Goal: Transaction & Acquisition: Purchase product/service

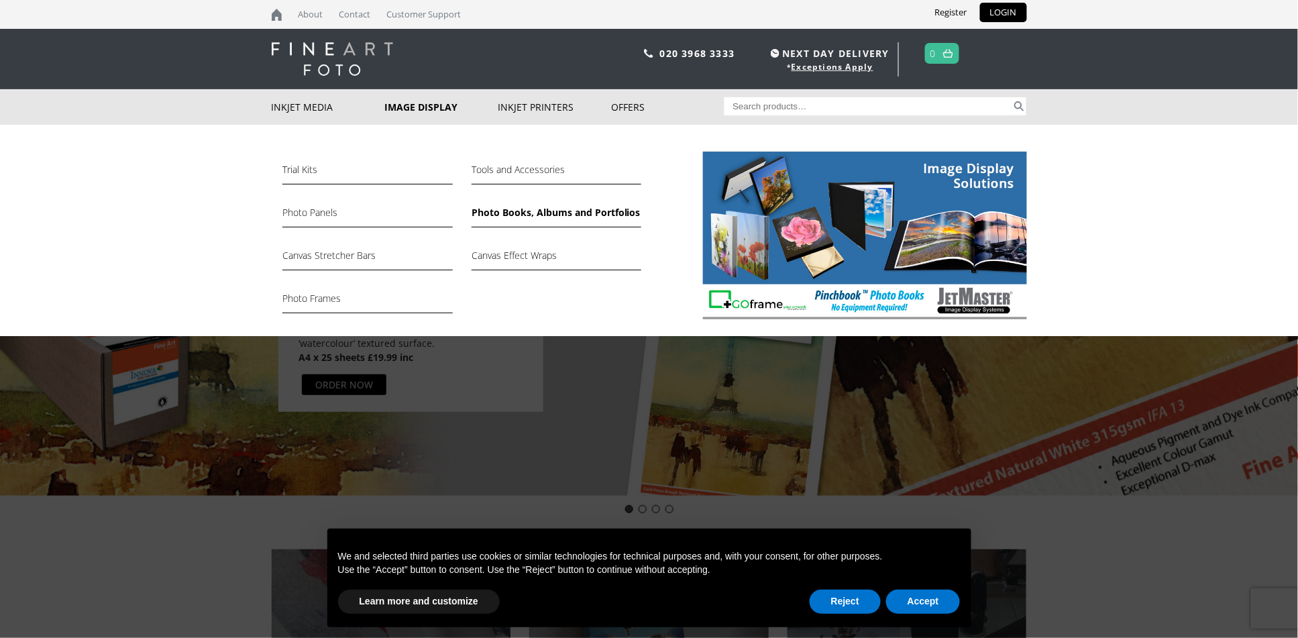
click at [496, 213] on link "Photo Books, Albums and Portfolios" at bounding box center [556, 216] width 170 height 23
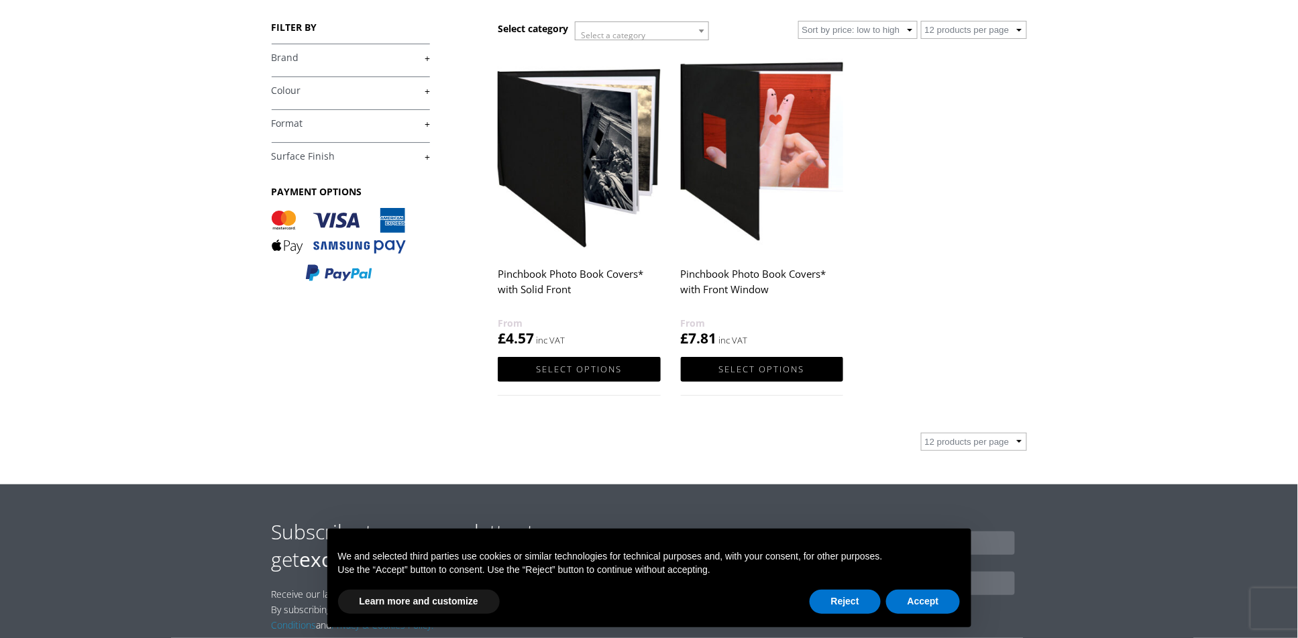
click at [556, 192] on img at bounding box center [579, 151] width 162 height 203
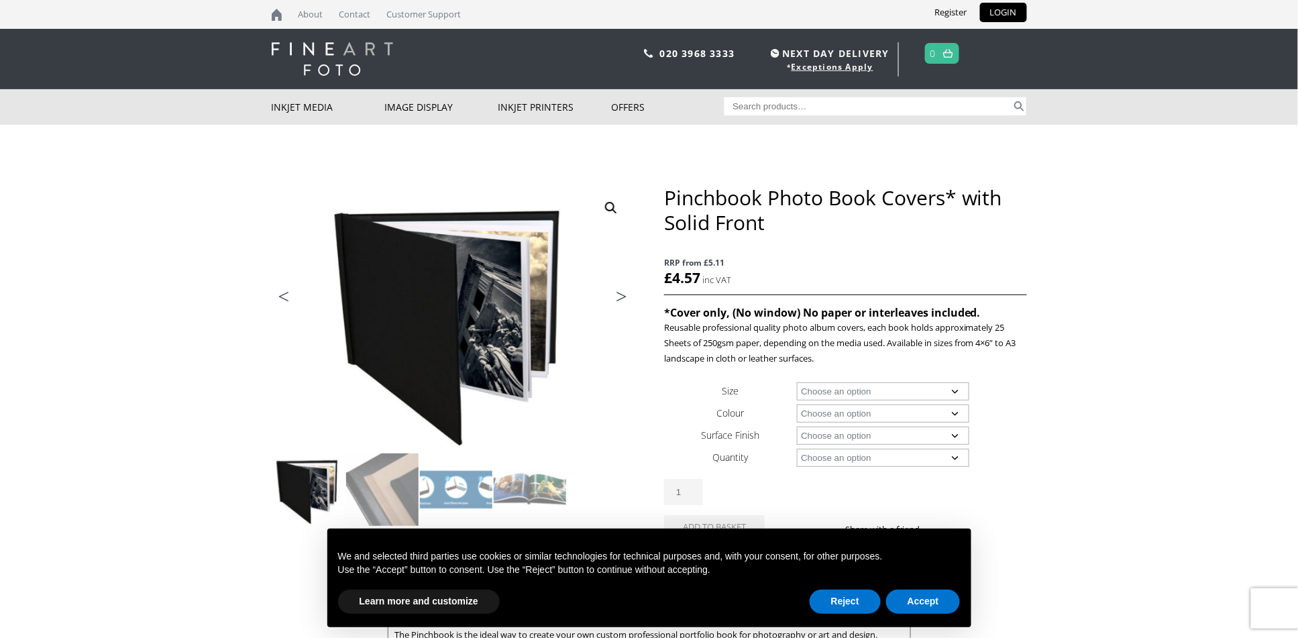
click at [620, 297] on link "Next" at bounding box center [615, 300] width 38 height 12
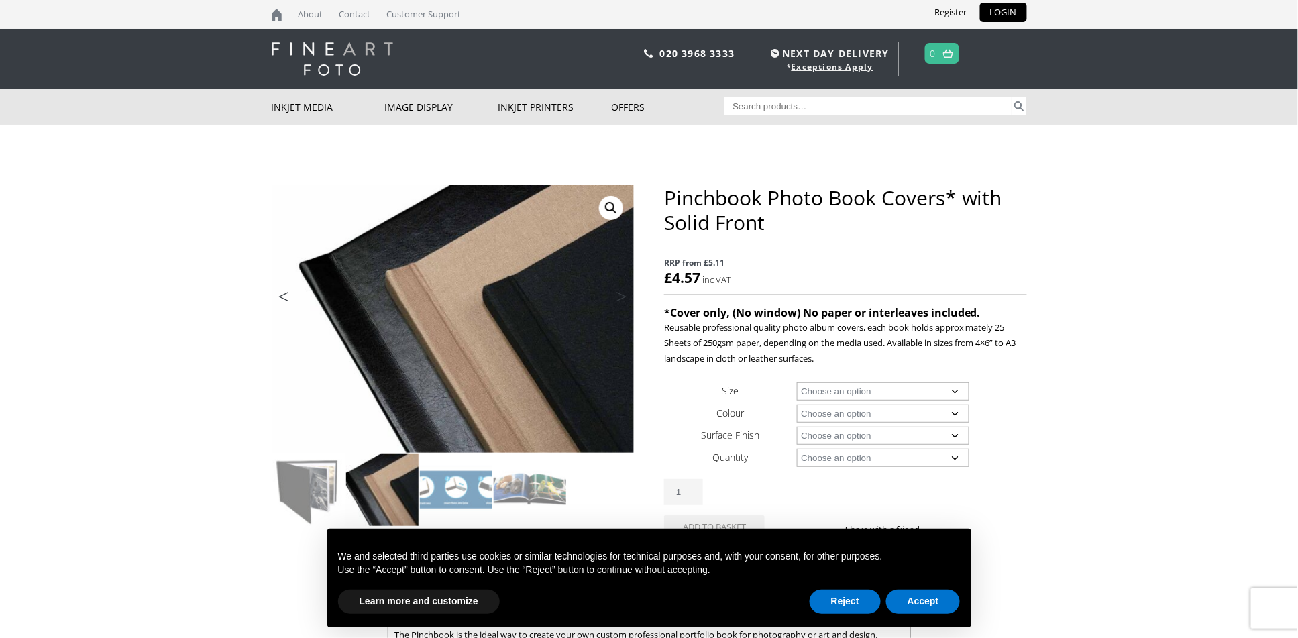
click at [620, 296] on link "Next" at bounding box center [615, 300] width 38 height 12
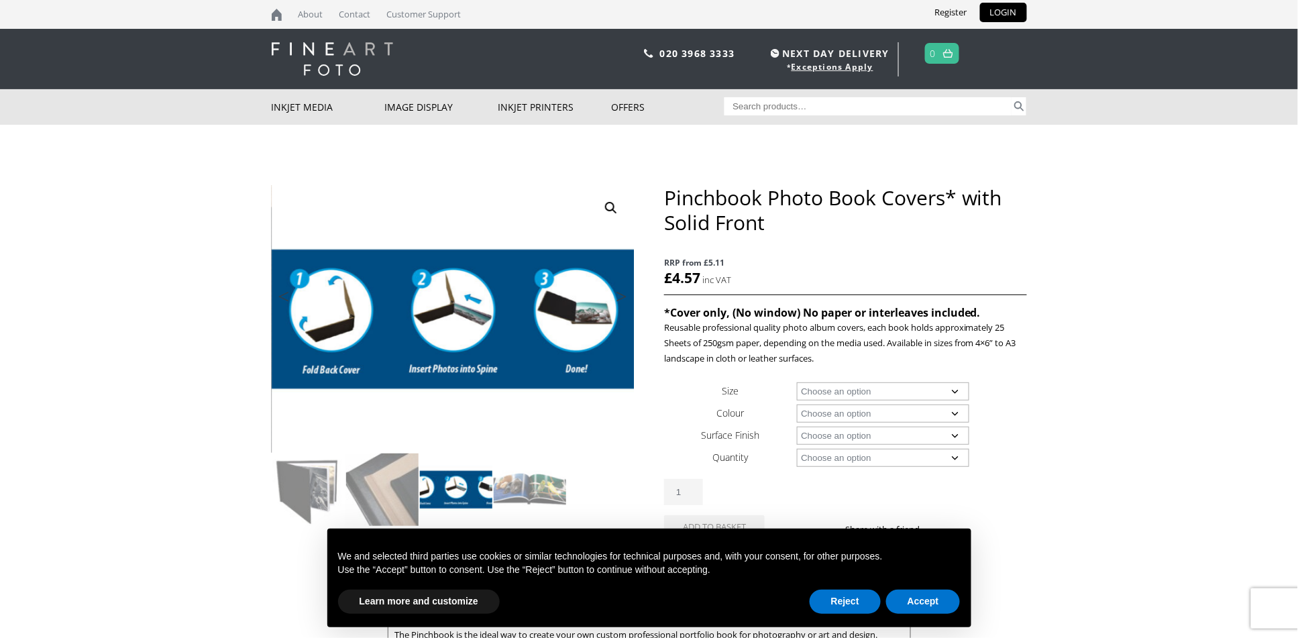
click at [621, 294] on link "Next" at bounding box center [615, 300] width 38 height 12
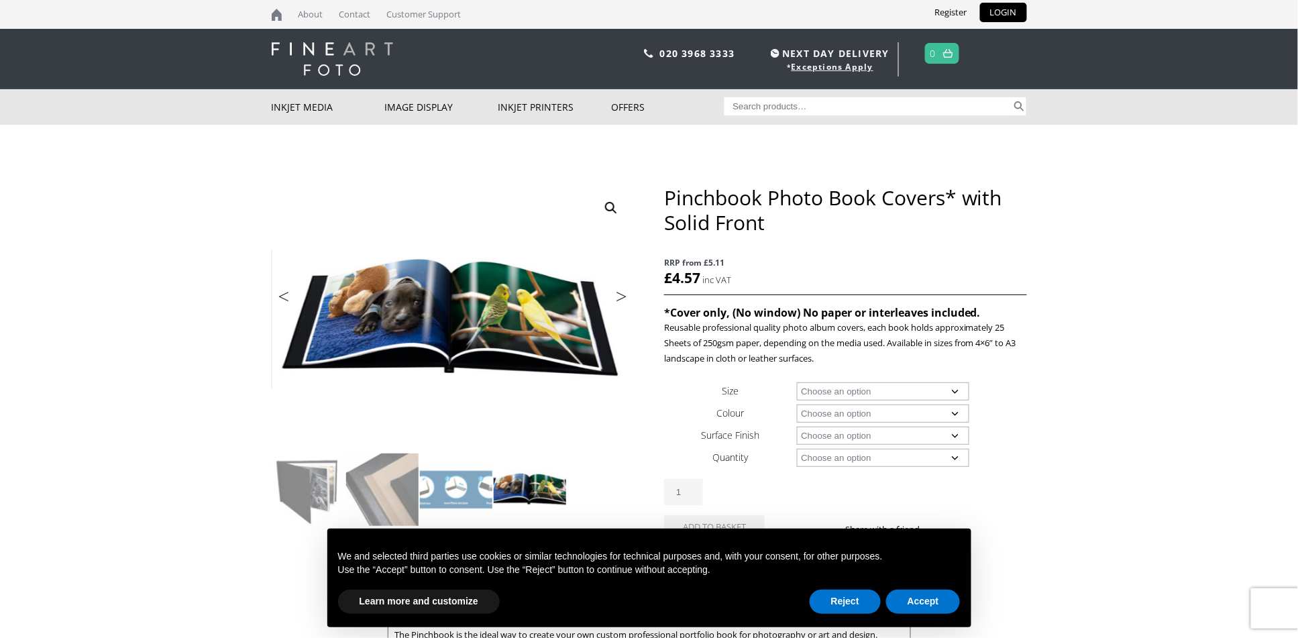
click at [621, 294] on link "Next" at bounding box center [615, 300] width 38 height 12
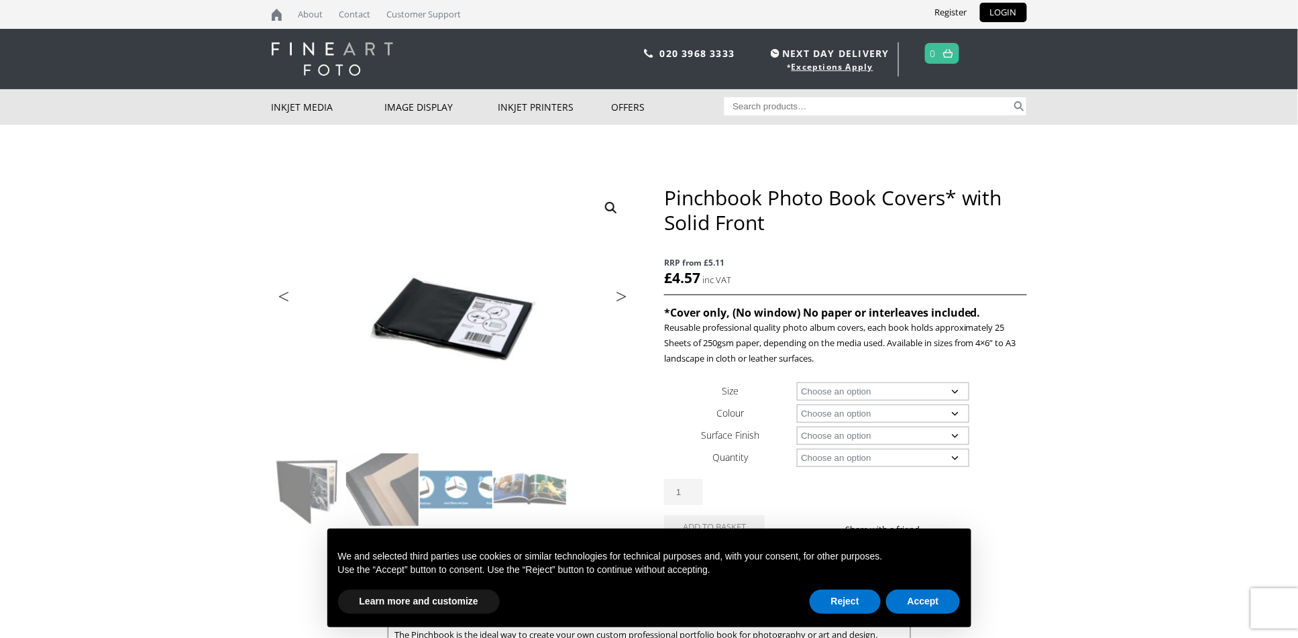
click at [621, 294] on link "Next" at bounding box center [615, 300] width 38 height 12
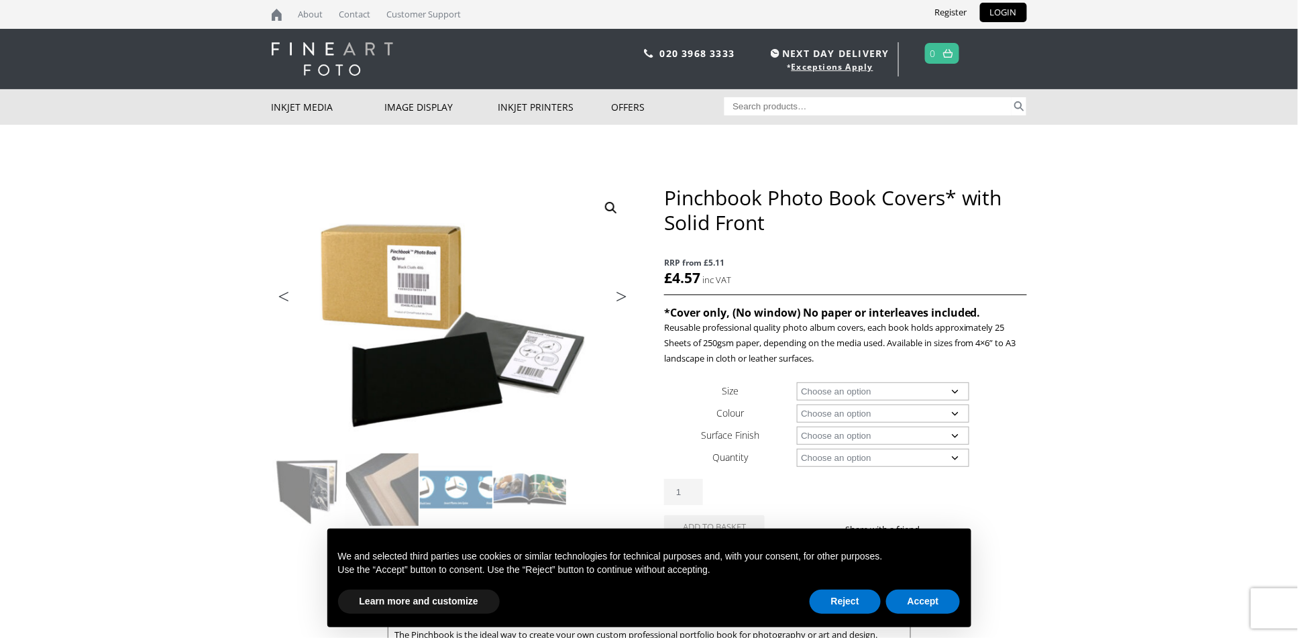
click at [621, 294] on link "Next" at bounding box center [615, 300] width 38 height 12
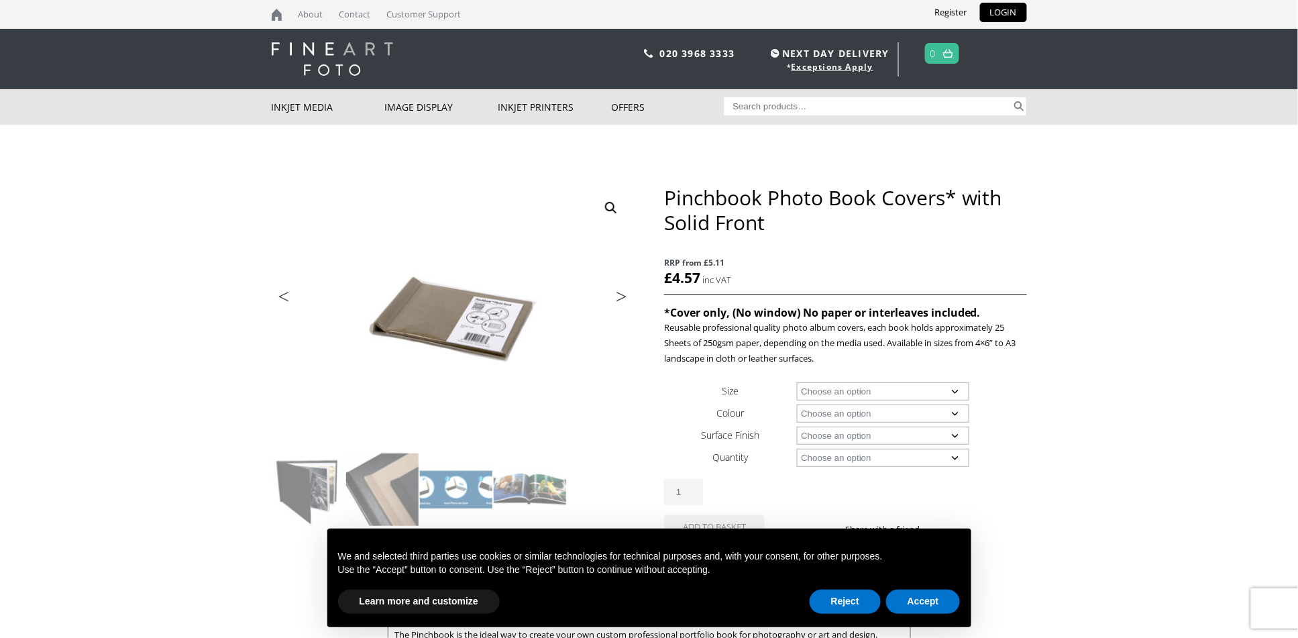
click at [621, 294] on link "Next" at bounding box center [615, 300] width 38 height 12
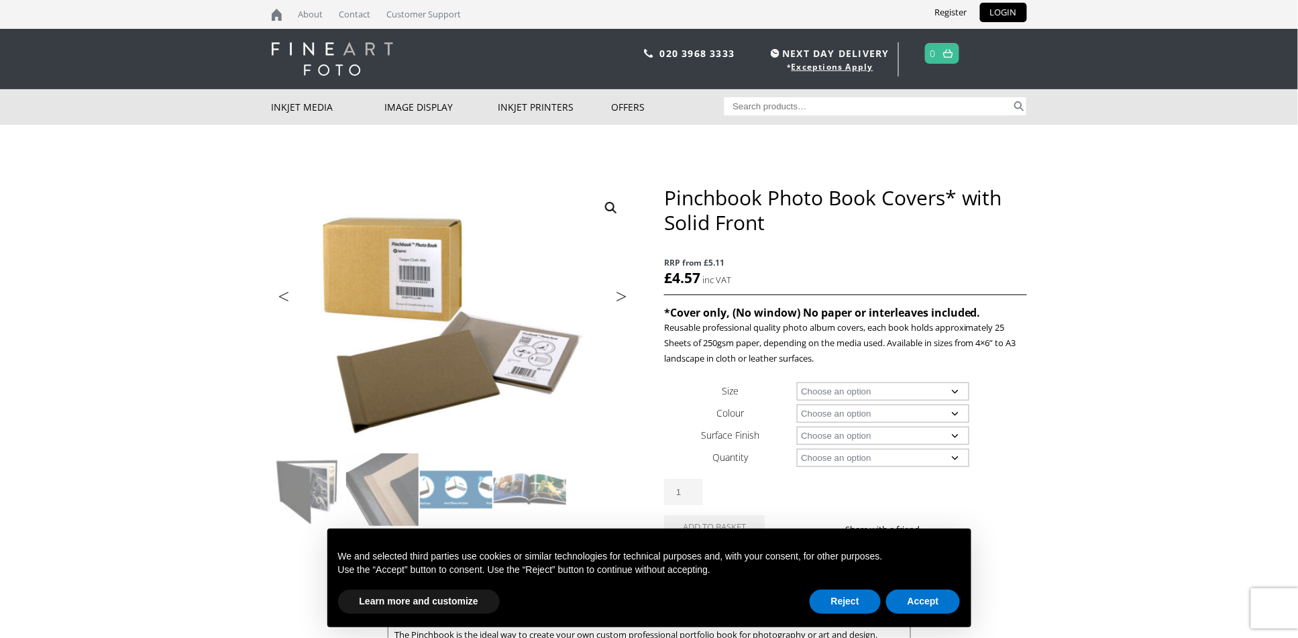
click at [622, 294] on link "Next" at bounding box center [615, 300] width 38 height 12
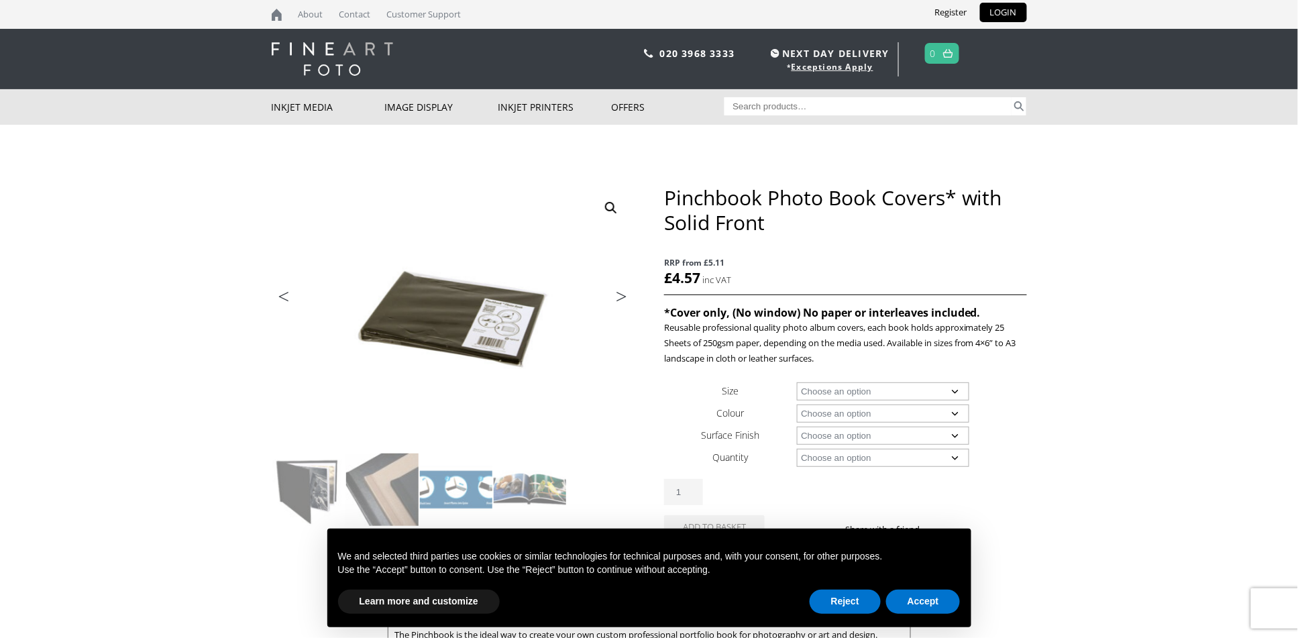
click at [822, 390] on select "Choose an option A4 Landscape 4" x 6" 5" x 7"" at bounding box center [883, 391] width 172 height 18
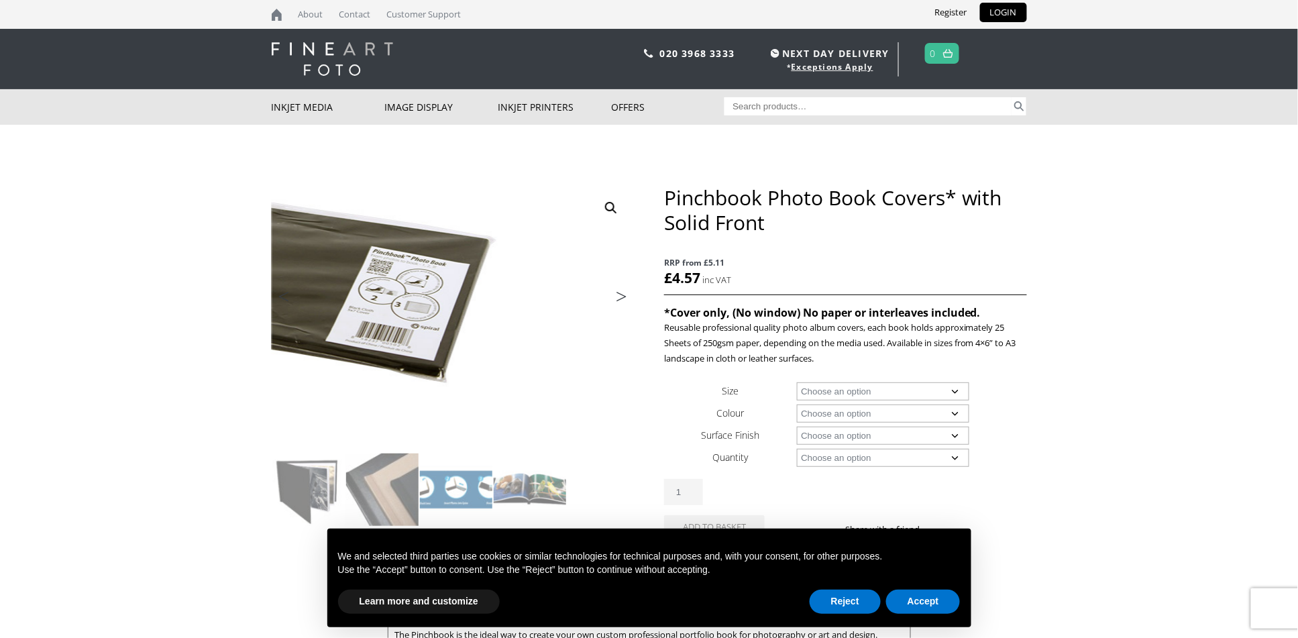
click at [601, 351] on img at bounding box center [309, 287] width 718 height 530
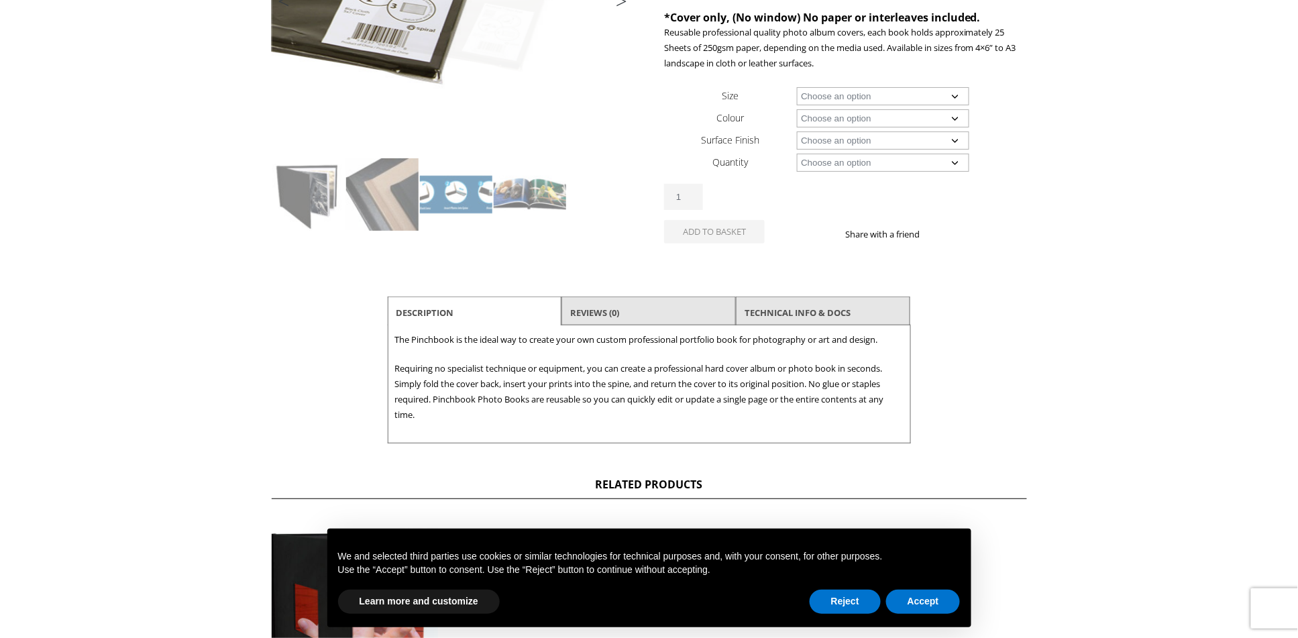
scroll to position [296, 0]
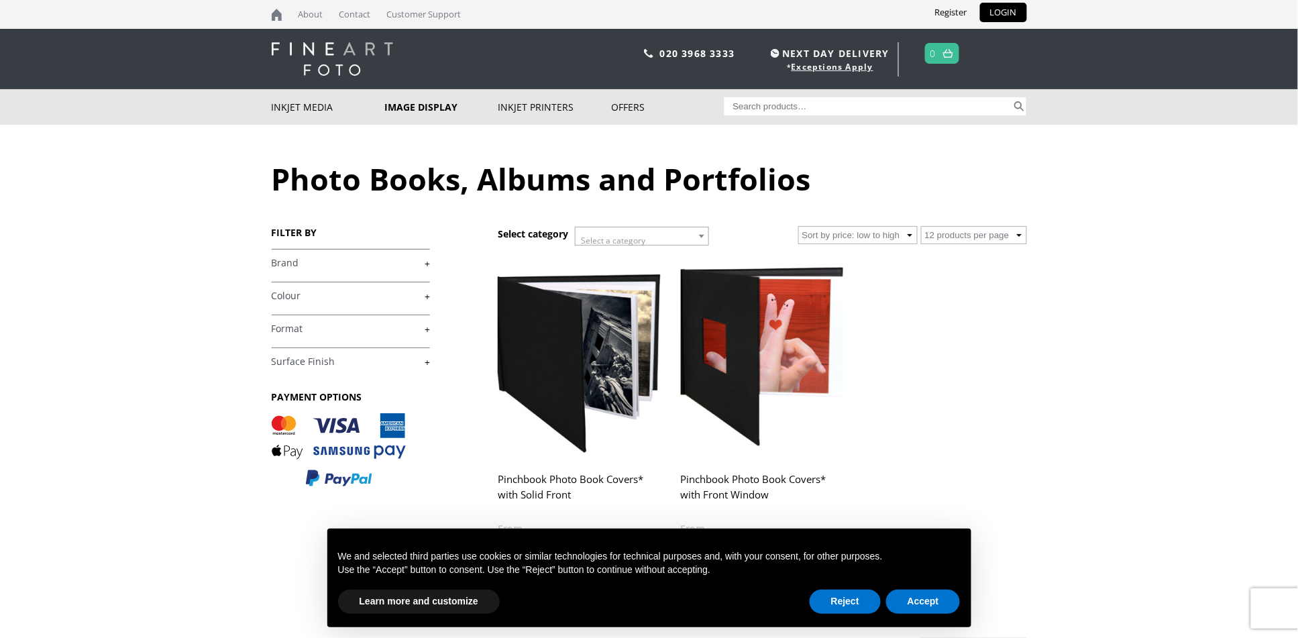
click at [376, 331] on link "+" at bounding box center [351, 329] width 158 height 13
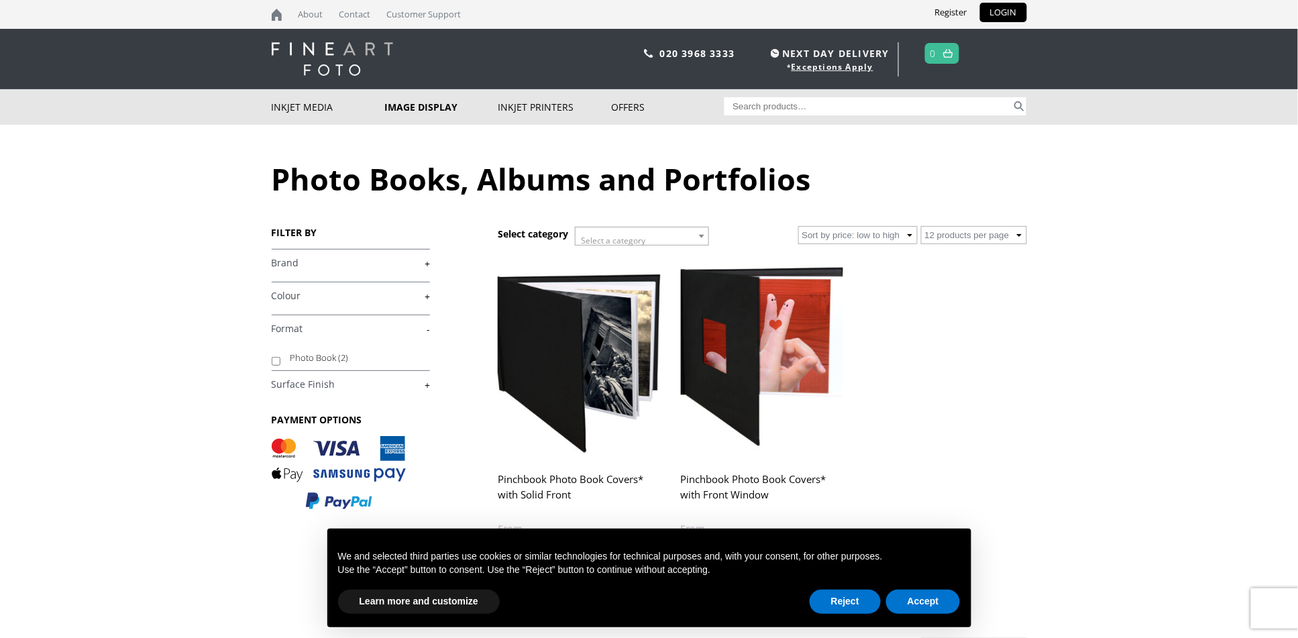
click at [376, 331] on link "-" at bounding box center [351, 329] width 158 height 13
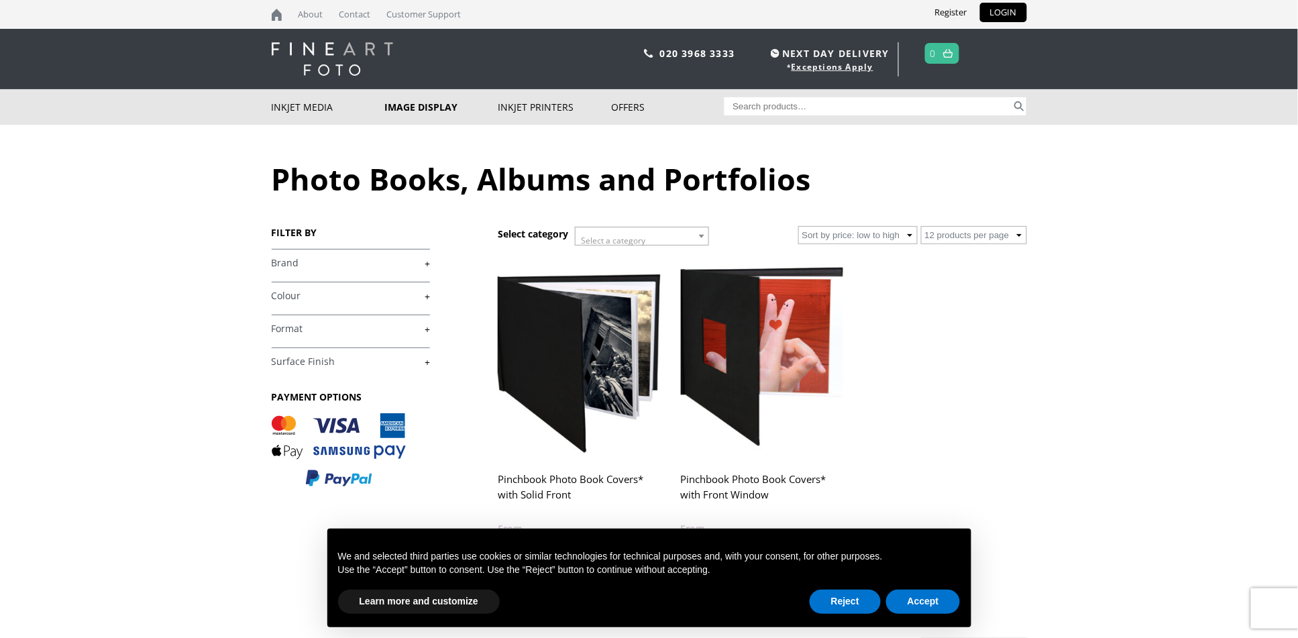
click at [399, 331] on link "+" at bounding box center [351, 329] width 158 height 13
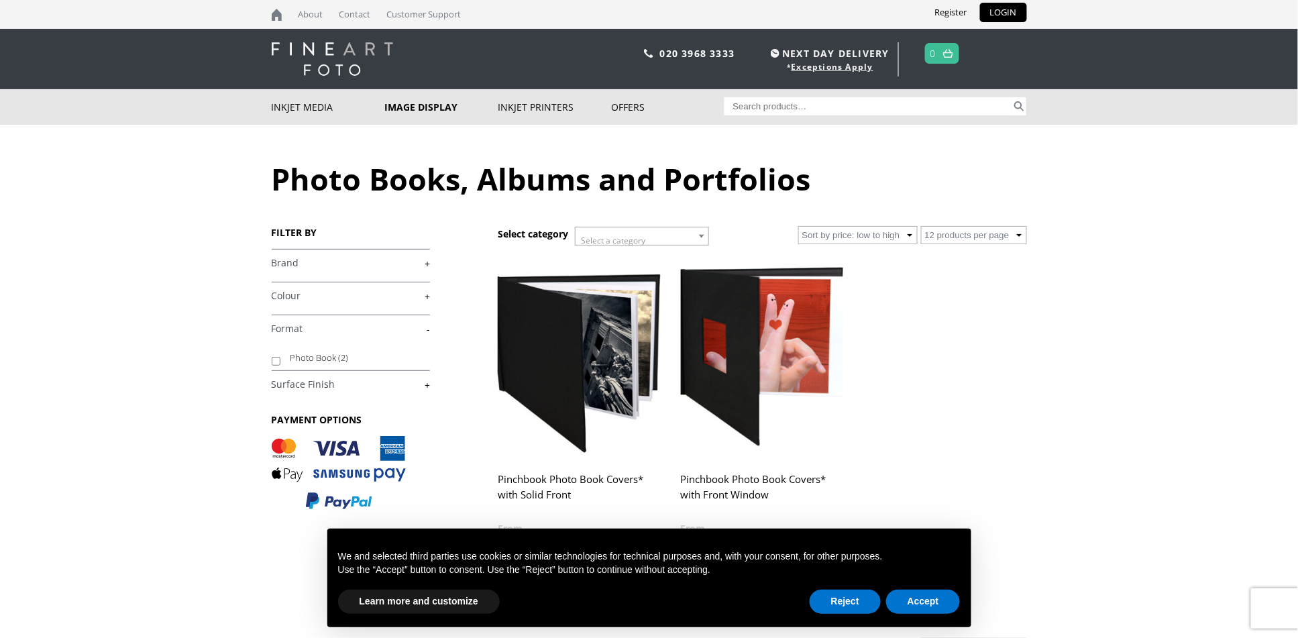
click at [399, 331] on link "-" at bounding box center [351, 329] width 158 height 13
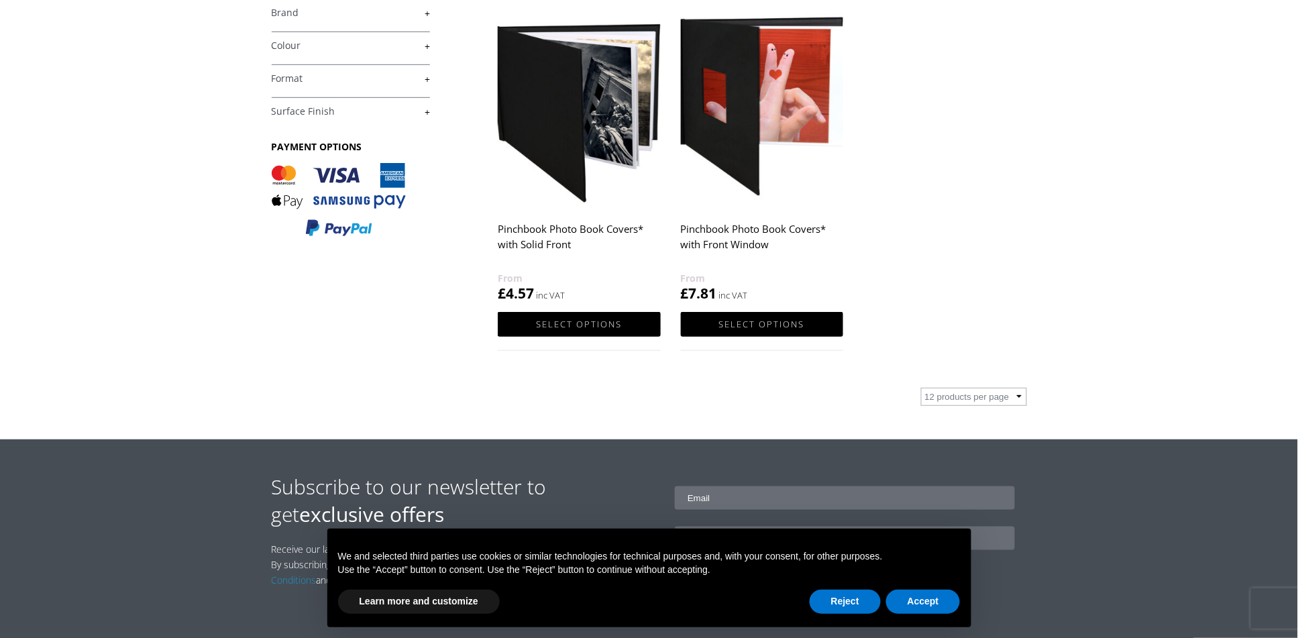
scroll to position [251, 0]
click at [552, 322] on link "Select options" at bounding box center [579, 323] width 162 height 25
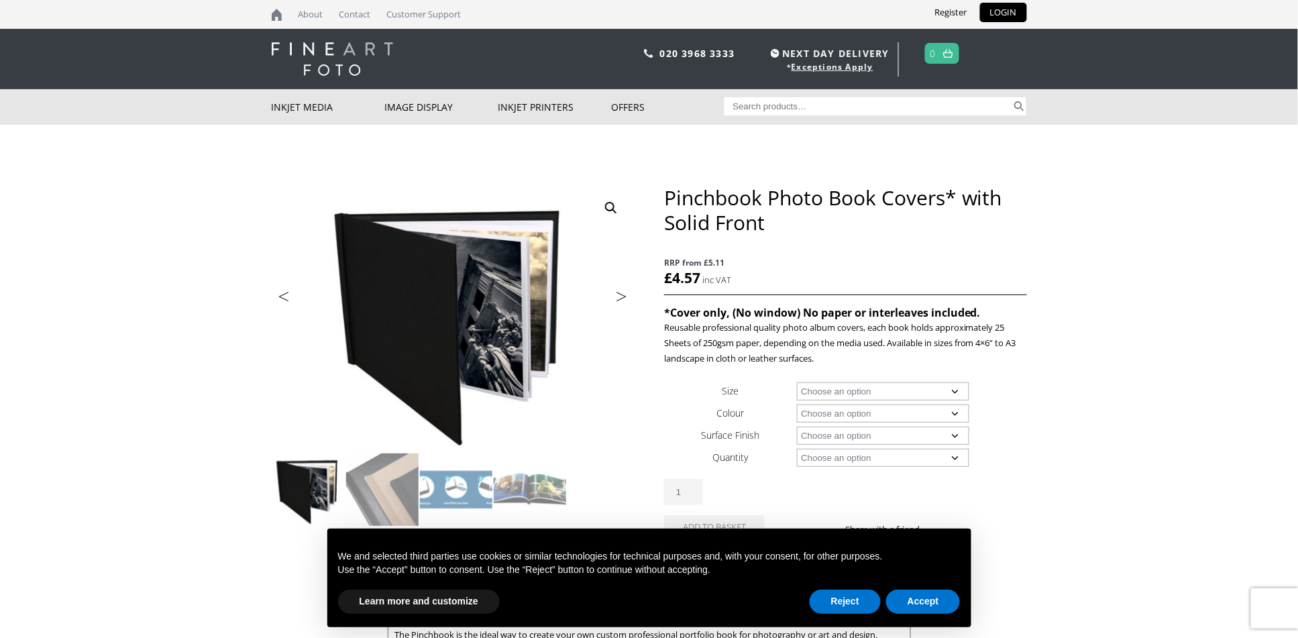
click at [847, 394] on select "Choose an option A4 Landscape 4" x 6" 5" x 7"" at bounding box center [883, 391] width 172 height 18
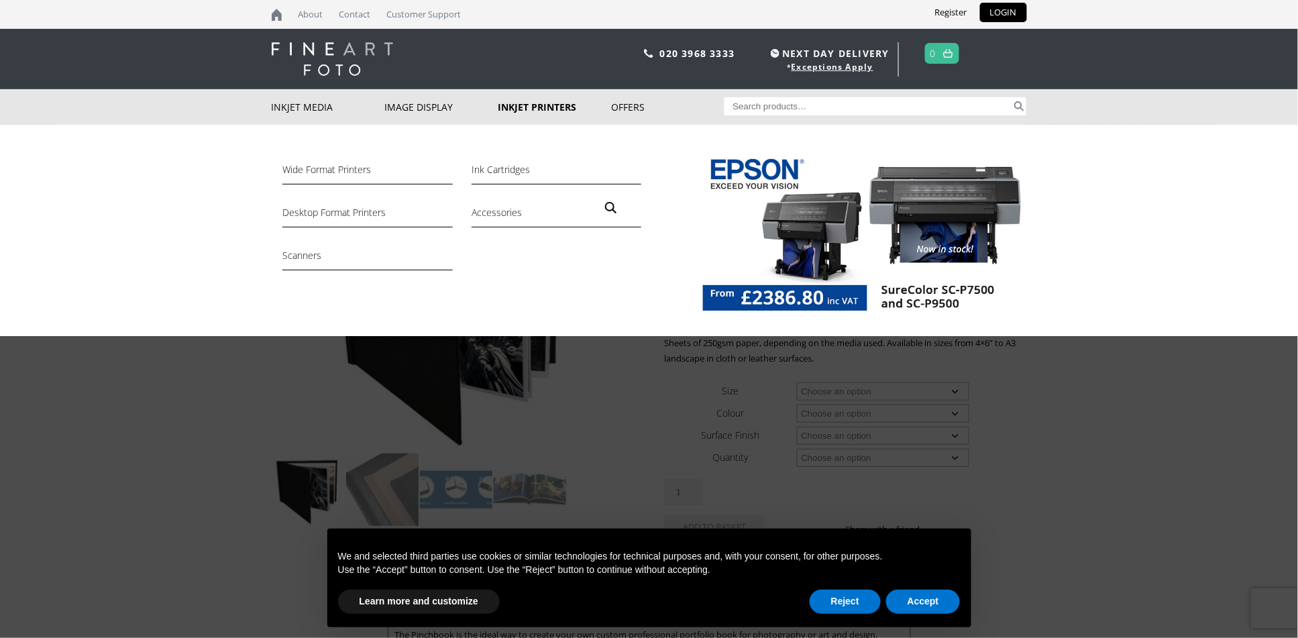
click at [533, 105] on link "Inkjet Printers" at bounding box center [554, 107] width 113 height 36
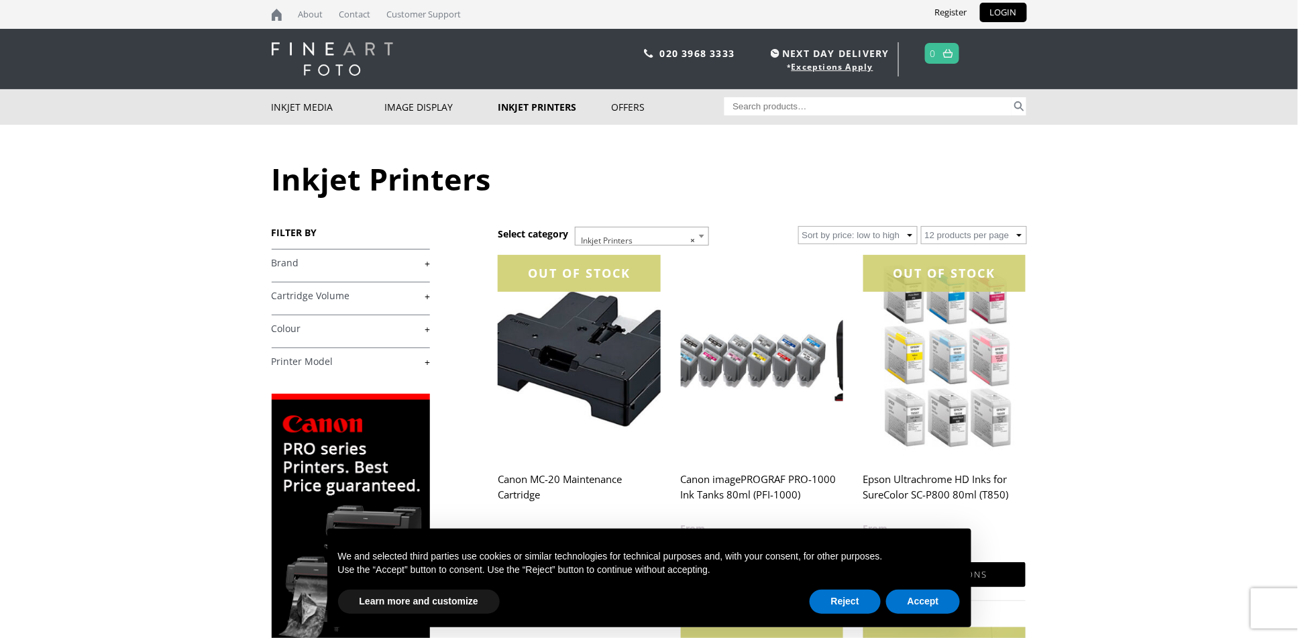
click at [367, 262] on link "+" at bounding box center [351, 263] width 158 height 13
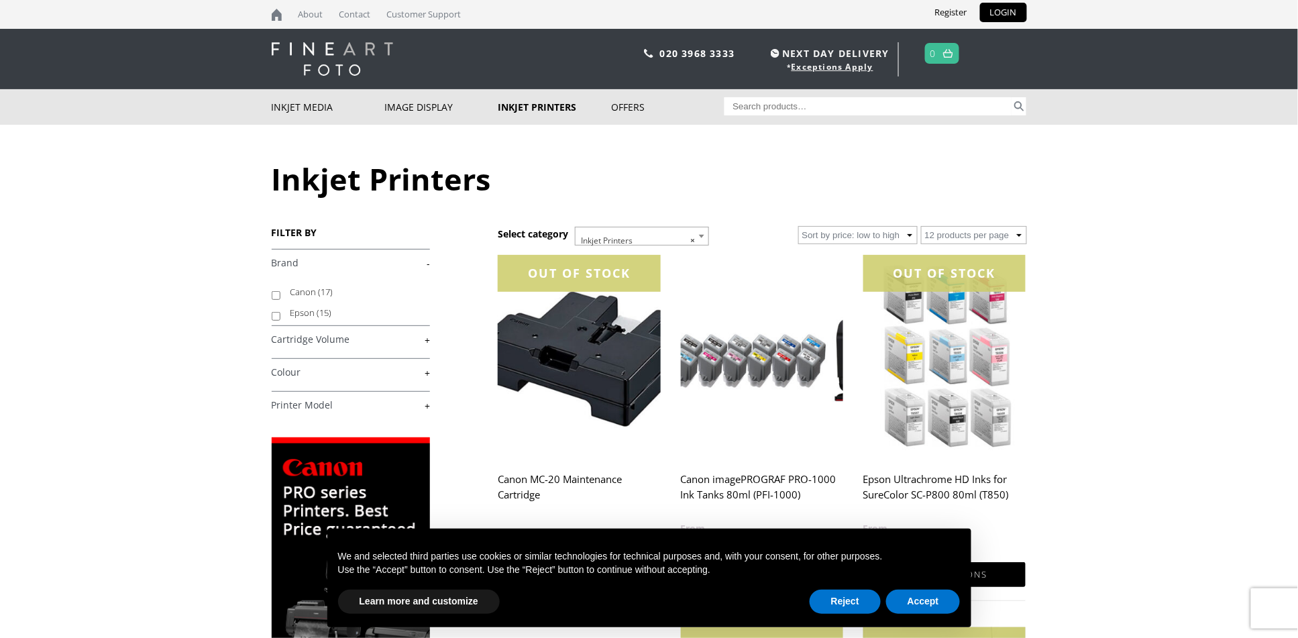
click at [274, 319] on input "Epson (15)" at bounding box center [276, 316] width 9 height 9
checkbox input "true"
